Goal: Information Seeking & Learning: Learn about a topic

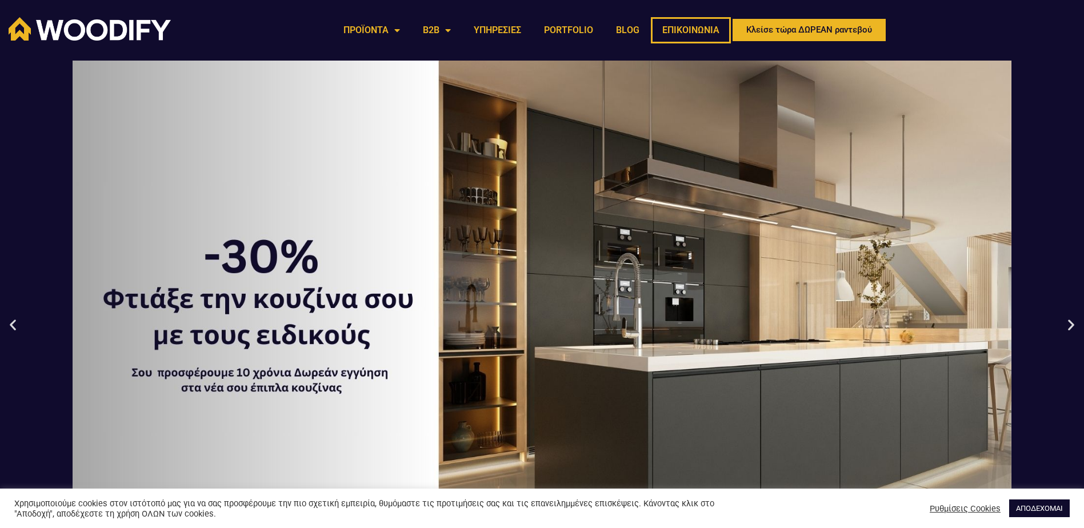
click at [696, 30] on link "ΕΠΙΚΟΙΝΩΝΙΑ" at bounding box center [691, 30] width 80 height 26
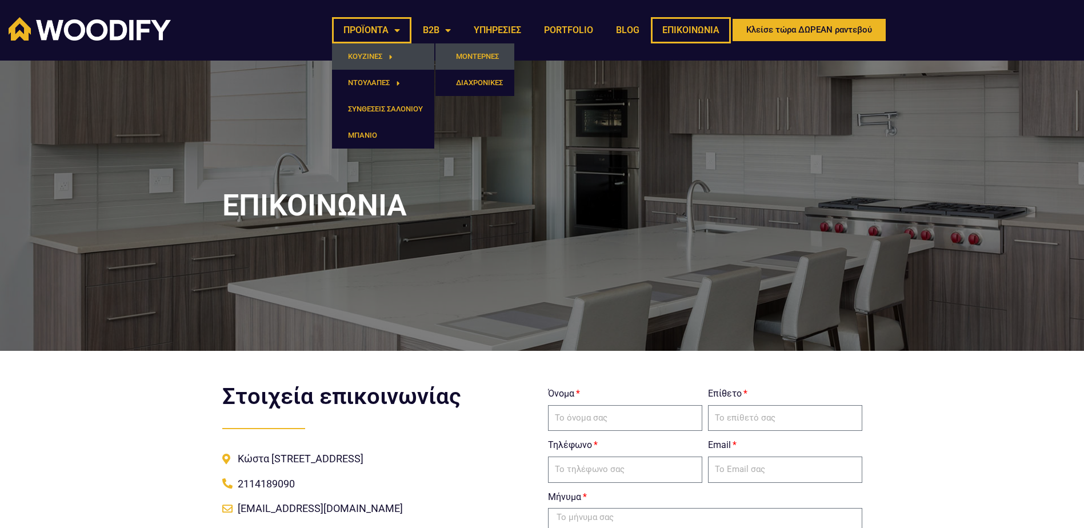
click at [474, 54] on link "ΜΟΝΤΕΡΝΕΣ" at bounding box center [474, 56] width 79 height 26
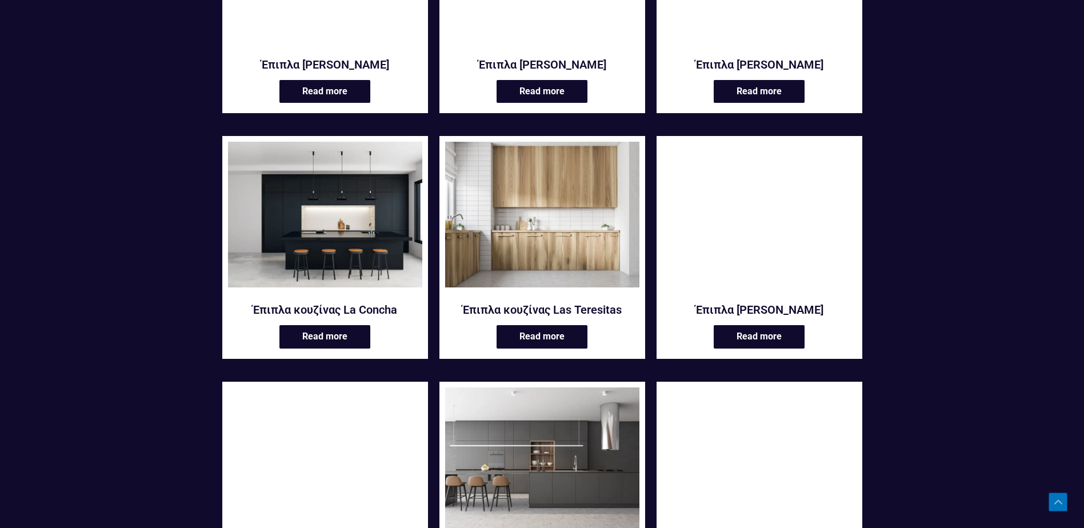
scroll to position [1466, 0]
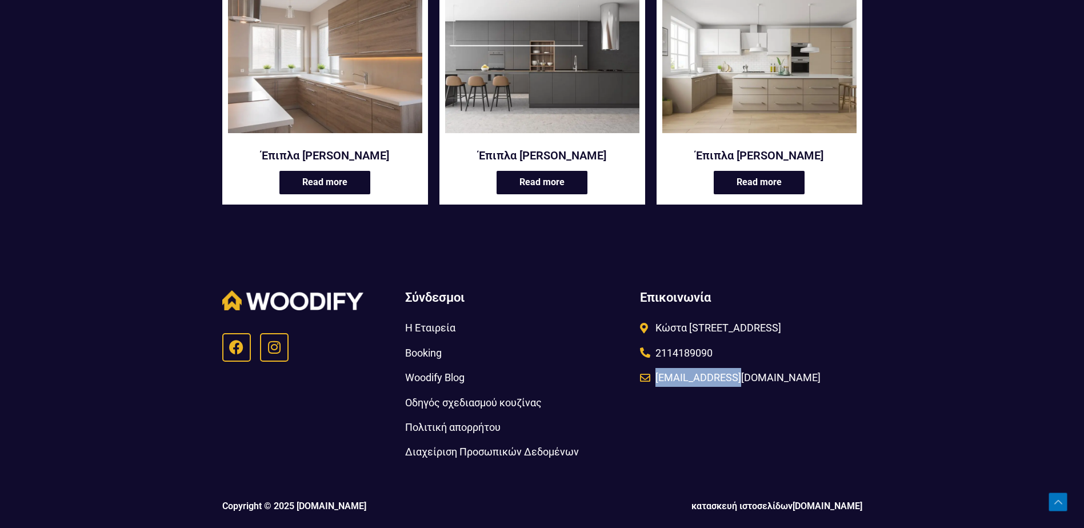
drag, startPoint x: 747, startPoint y: 387, endPoint x: 653, endPoint y: 393, distance: 94.4
click at [653, 393] on div "Επικοινωνία Κώστα Βάρναλη 58, 14452 Μεταμόρφωση 2114189090 info@woodify.gr" at bounding box center [749, 375] width 231 height 183
click at [830, 430] on div "Επικοινωνία Κώστα Βάρναλη 58, 14452 Μεταμόρφωση 2114189090 info@woodify.gr" at bounding box center [749, 375] width 231 height 183
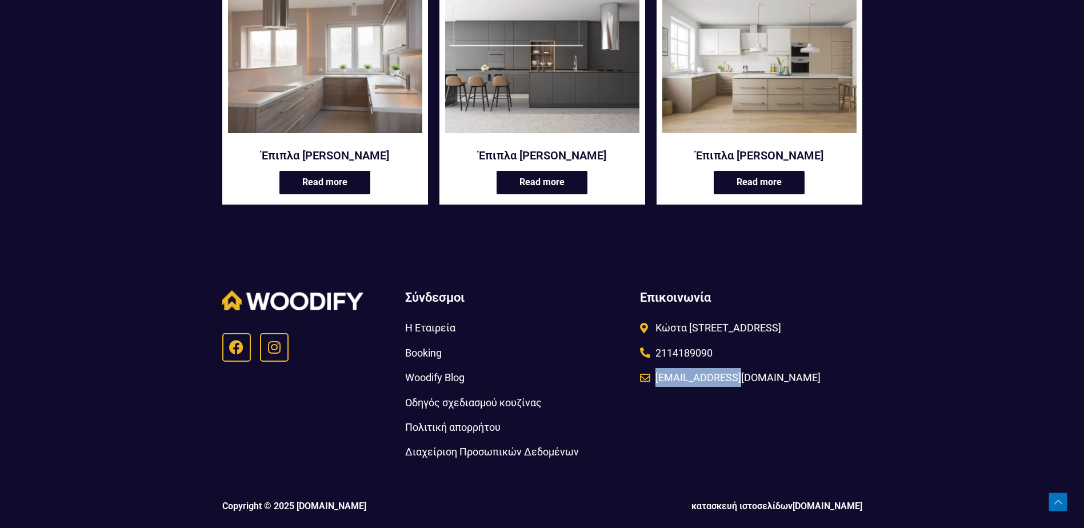
click at [280, 64] on img at bounding box center [325, 60] width 194 height 146
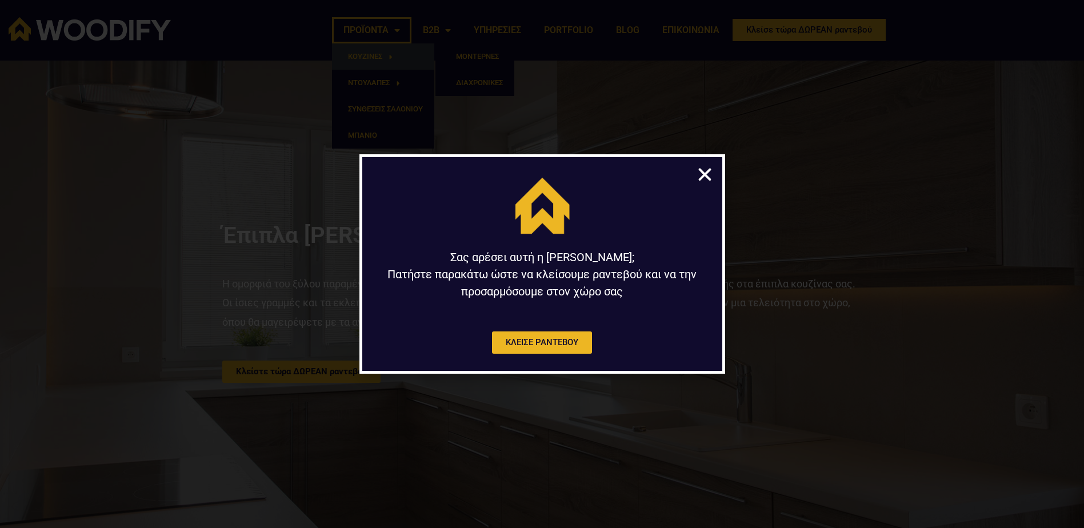
drag, startPoint x: 446, startPoint y: 48, endPoint x: 456, endPoint y: 54, distance: 12.3
click at [456, 54] on div "Σας αρέσει αυτή η κουζίνα; Πατήστε παρακάτω ώστε να κλείσουμε ραντεβού και να τ…" at bounding box center [542, 264] width 1084 height 528
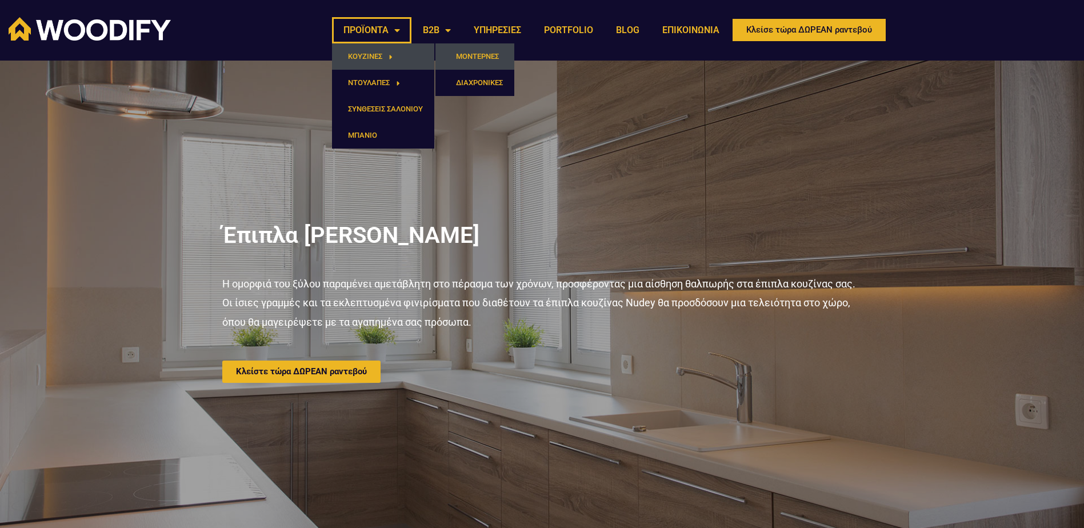
click at [466, 58] on link "ΜΟΝΤΕΡΝΕΣ" at bounding box center [474, 56] width 79 height 26
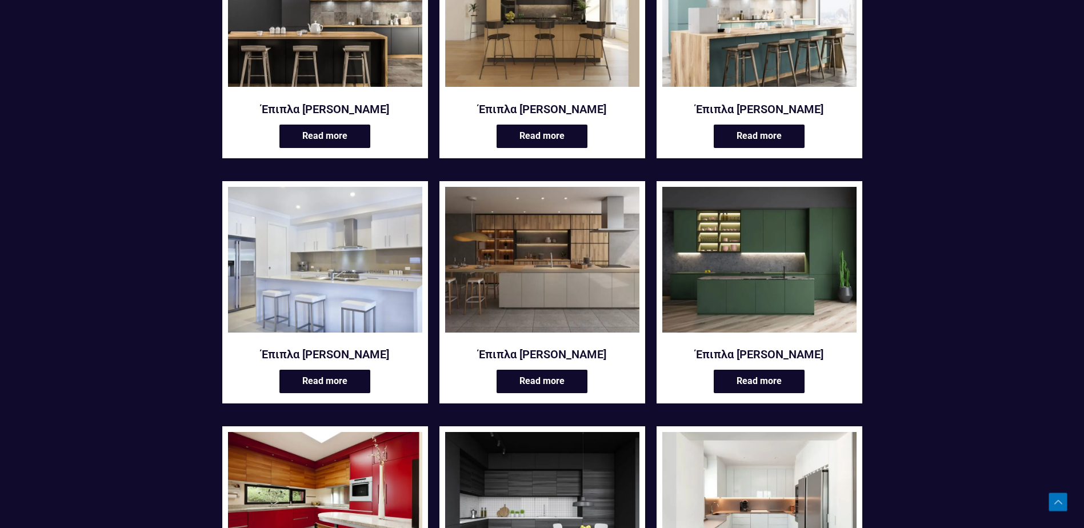
scroll to position [286, 0]
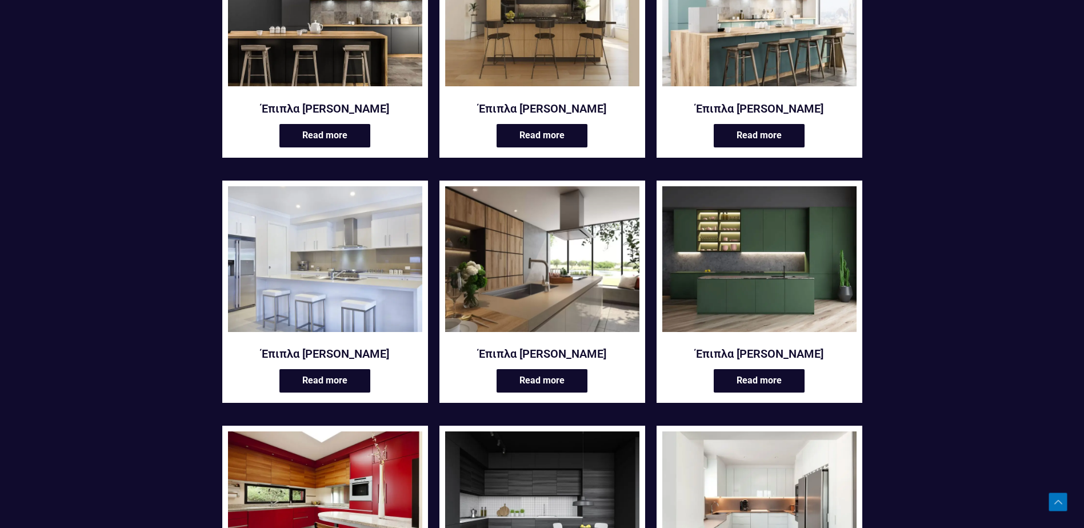
click at [616, 254] on img at bounding box center [542, 259] width 194 height 146
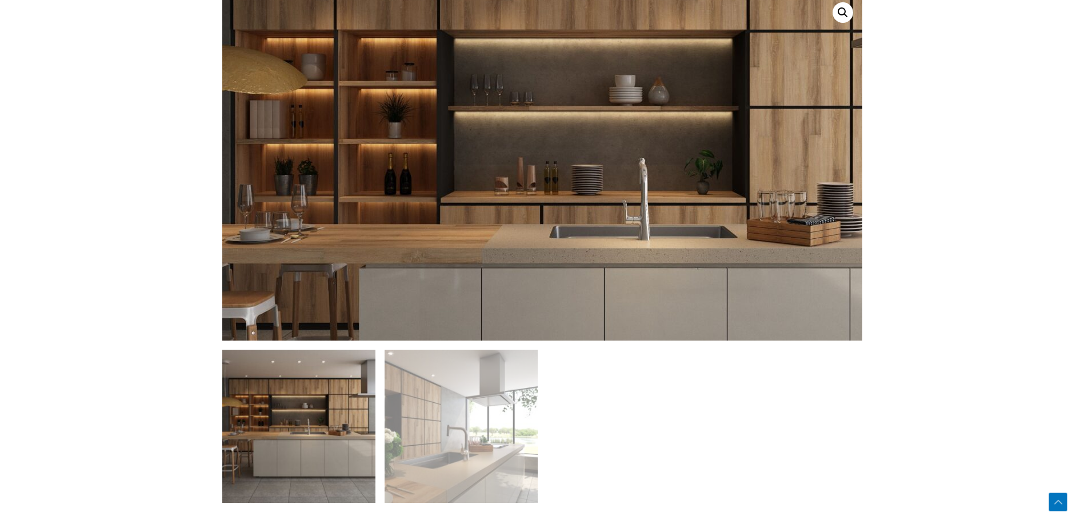
scroll to position [800, 0]
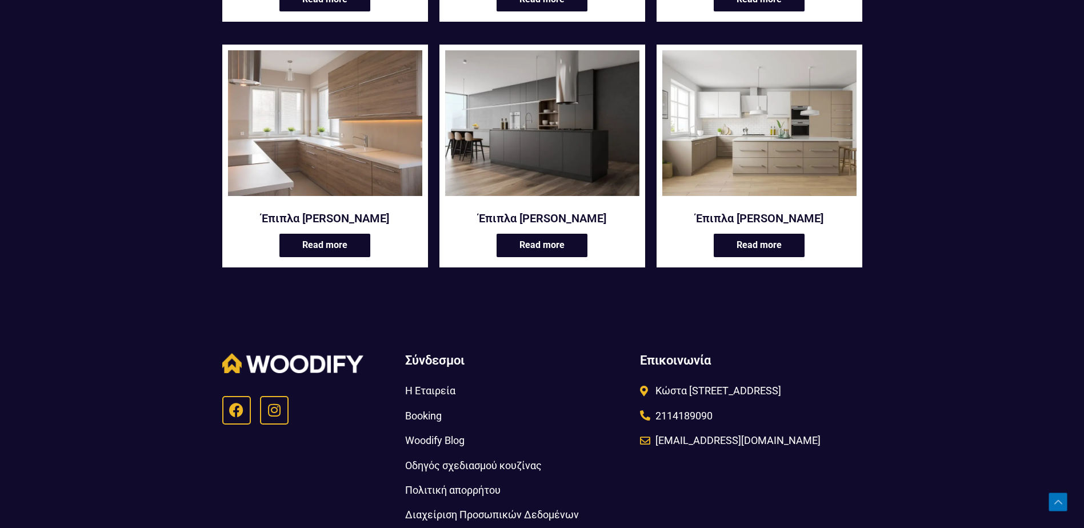
scroll to position [1466, 0]
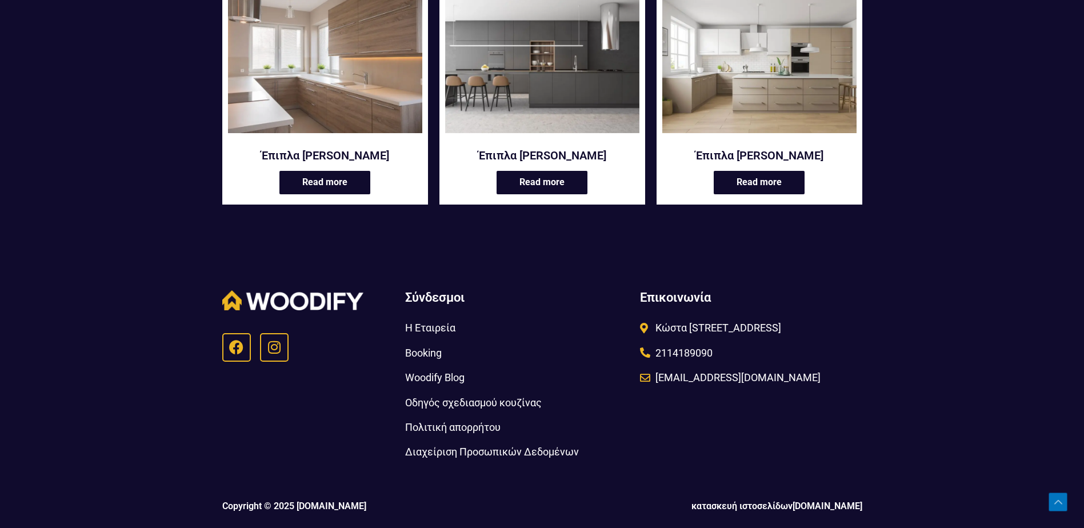
click at [445, 330] on span "Η Εταιρεία" at bounding box center [430, 327] width 50 height 19
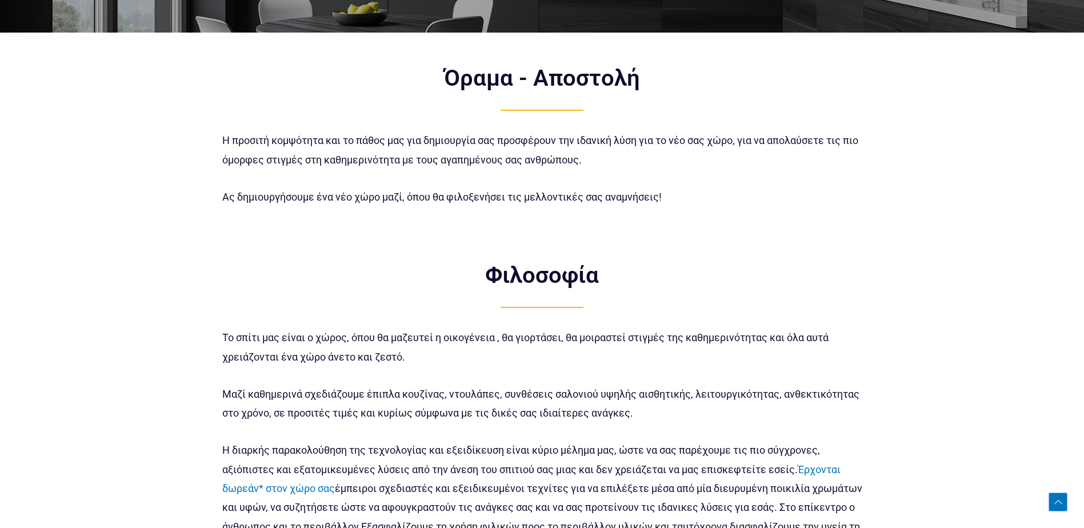
scroll to position [400, 0]
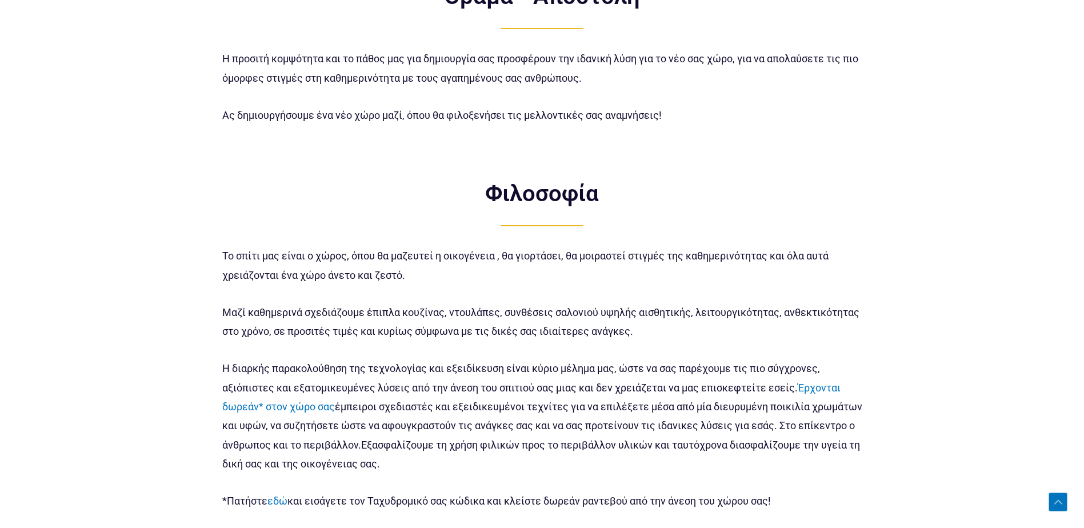
drag, startPoint x: 242, startPoint y: 371, endPoint x: 750, endPoint y: 459, distance: 515.4
click at [750, 459] on p "Η διαρκής παρακολούθηση της τεχνολογίας και εξειδίκευση είναι κύριο μέλημα μας,…" at bounding box center [542, 416] width 640 height 115
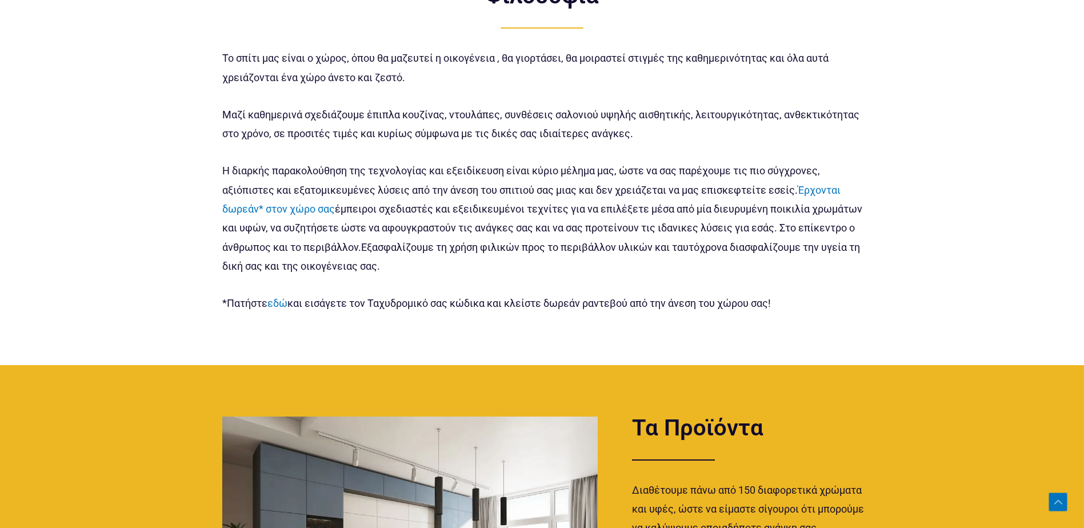
scroll to position [800, 0]
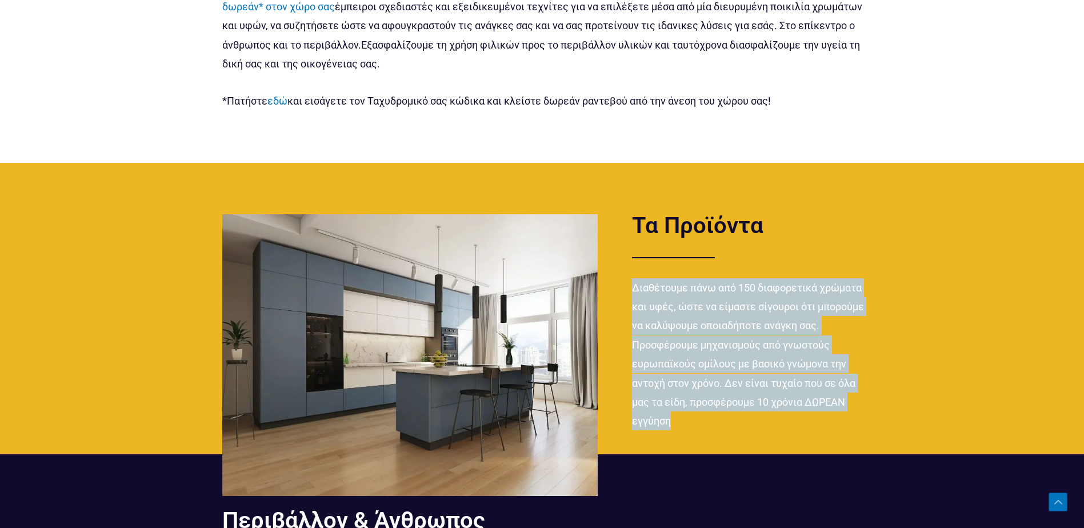
drag, startPoint x: 716, startPoint y: 269, endPoint x: 744, endPoint y: 416, distance: 150.0
click at [744, 416] on div "Τα Προϊόντα Διαθέτουμε πάνω από 150 διαφορετικά χρώματα και υφές, ώστε να είμασ…" at bounding box center [735, 332] width 264 height 246
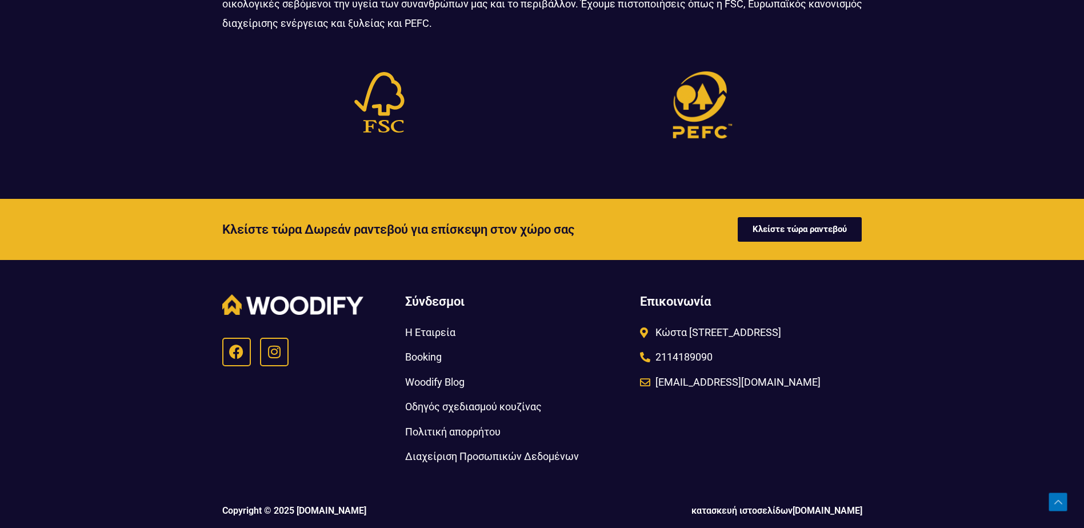
scroll to position [1405, 0]
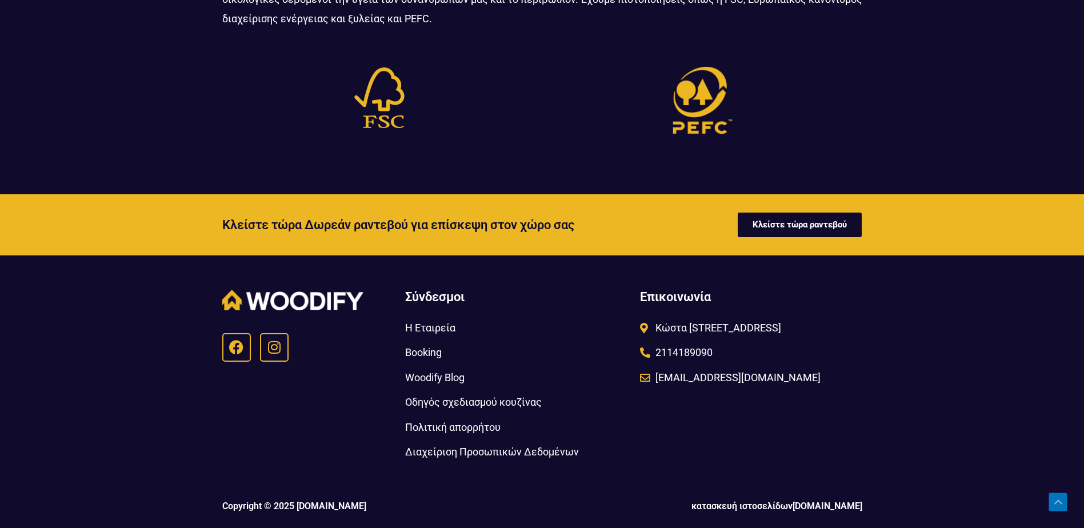
click at [431, 375] on span "Woodify Blog" at bounding box center [434, 377] width 59 height 19
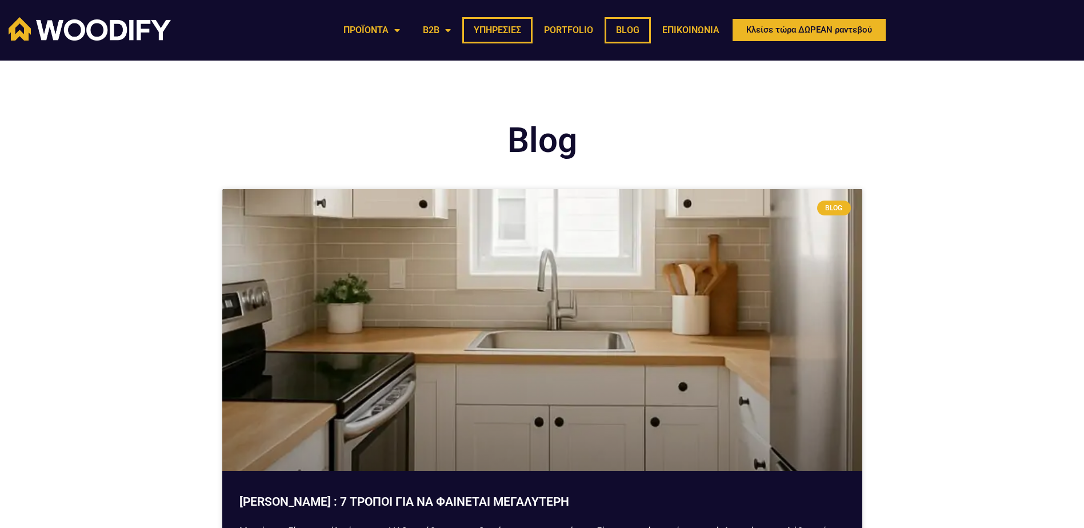
click at [492, 31] on link "ΥΠΗΡΕΣΙΕΣ" at bounding box center [497, 30] width 70 height 26
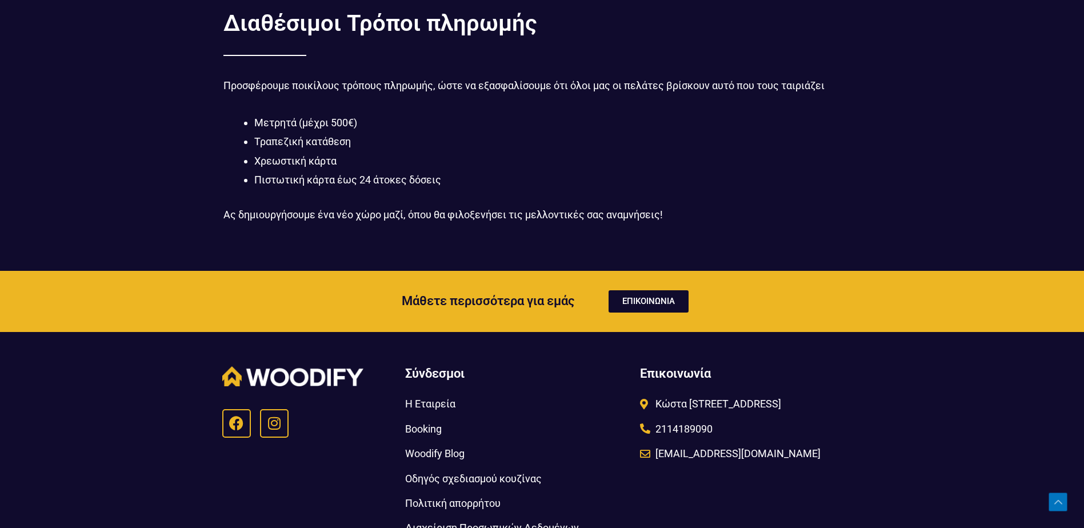
scroll to position [2118, 0]
